Goal: Task Accomplishment & Management: Use online tool/utility

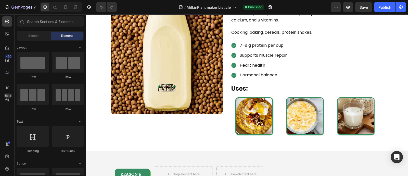
scroll to position [736, 0]
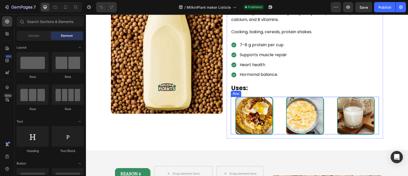
click at [277, 106] on div "Image Image Image Row" at bounding box center [305, 115] width 148 height 37
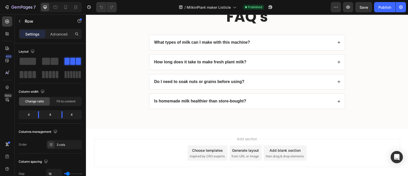
scroll to position [2167, 0]
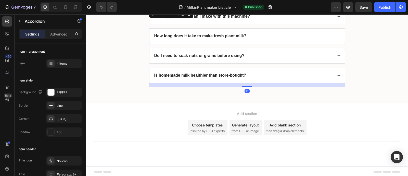
click at [299, 68] on div "Is homemade milk healthier than store-bought?" at bounding box center [246, 75] width 195 height 15
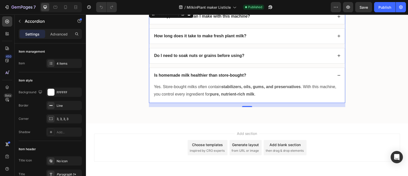
click at [337, 75] on icon at bounding box center [338, 75] width 3 height 0
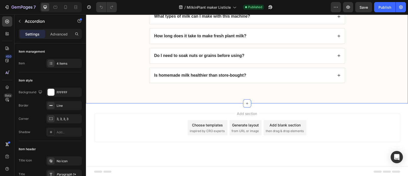
click at [112, 48] on div "FAQ's Heading What types of milk can I make with this machine? How long does it…" at bounding box center [247, 36] width 312 height 110
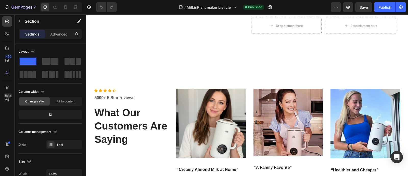
scroll to position [1865, 0]
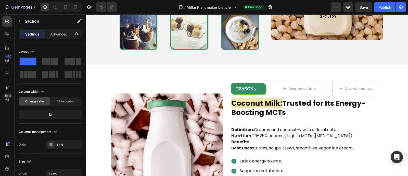
scroll to position [873, 0]
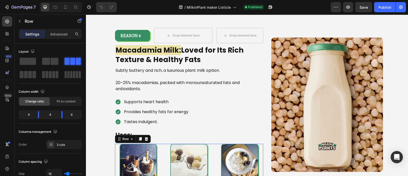
click at [212, 112] on div "Image Image Image Row 0" at bounding box center [189, 162] width 148 height 37
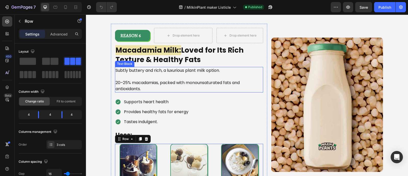
click at [172, 86] on p "20–25% macadamias, packed with monounsaturated fats and antioxidants." at bounding box center [177, 86] width 125 height 12
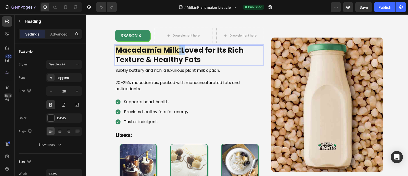
click at [175, 51] on strong "Macadamia Milk:" at bounding box center [148, 50] width 66 height 10
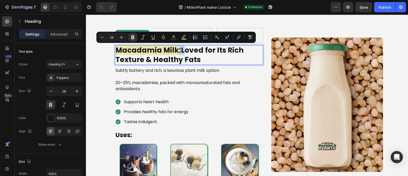
click at [175, 51] on strong "Macadamia Milk:" at bounding box center [148, 50] width 66 height 10
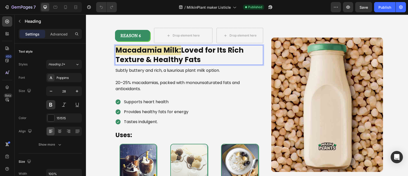
click at [175, 51] on strong "Macadamia Milk:" at bounding box center [148, 50] width 66 height 10
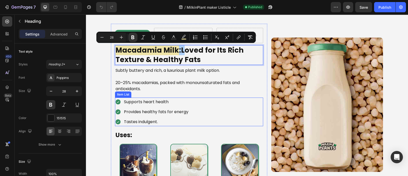
click at [228, 105] on div "Supports heart health Provides healthy fats for energy Tastes indulgent." at bounding box center [189, 111] width 148 height 29
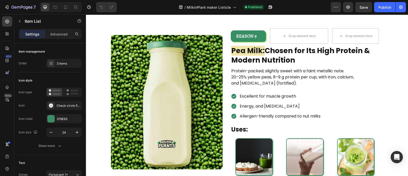
scroll to position [1438, 0]
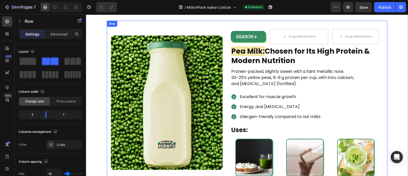
click at [222, 95] on div "Image REASON 9 Text Block Row Drop element here Drop element here Row Pea Milk:…" at bounding box center [247, 102] width 280 height 163
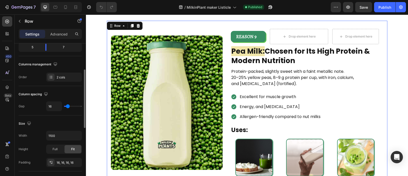
scroll to position [68, 0]
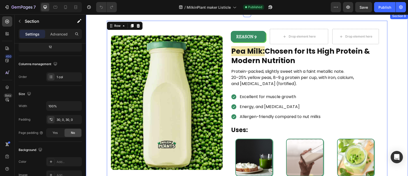
click at [93, 112] on div "Image REASON 9 Text Block Row Drop element here Drop element here Row Pea Milk:…" at bounding box center [247, 102] width 322 height 163
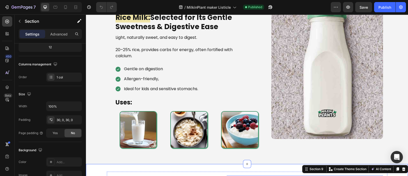
scroll to position [1284, 0]
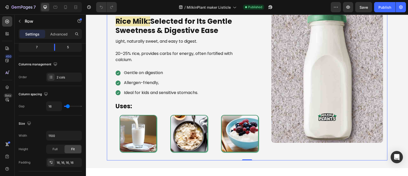
click at [267, 96] on div "Image Image REASON 8 Text Block Row Drop element here Drop element here Row Ric…" at bounding box center [247, 76] width 280 height 170
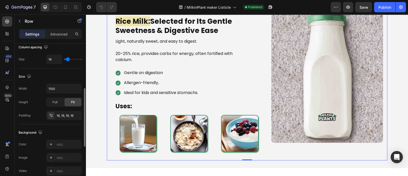
scroll to position [114, 0]
click at [78, 11] on div at bounding box center [76, 7] width 8 height 8
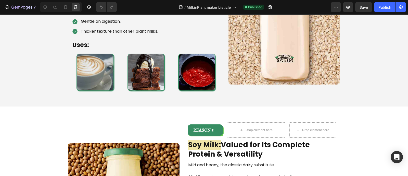
scroll to position [572, 0]
